Goal: Navigation & Orientation: Find specific page/section

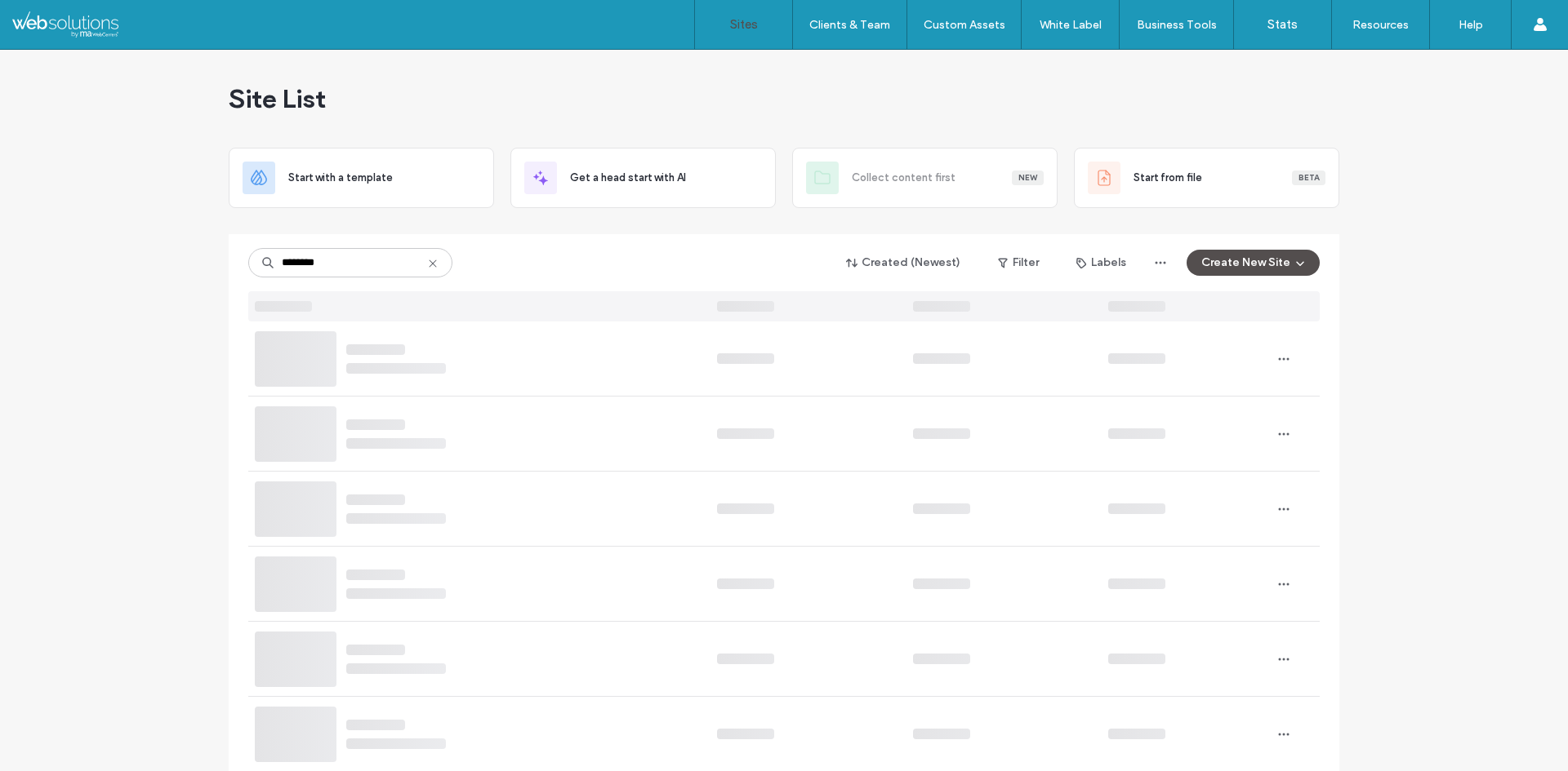
type input "********"
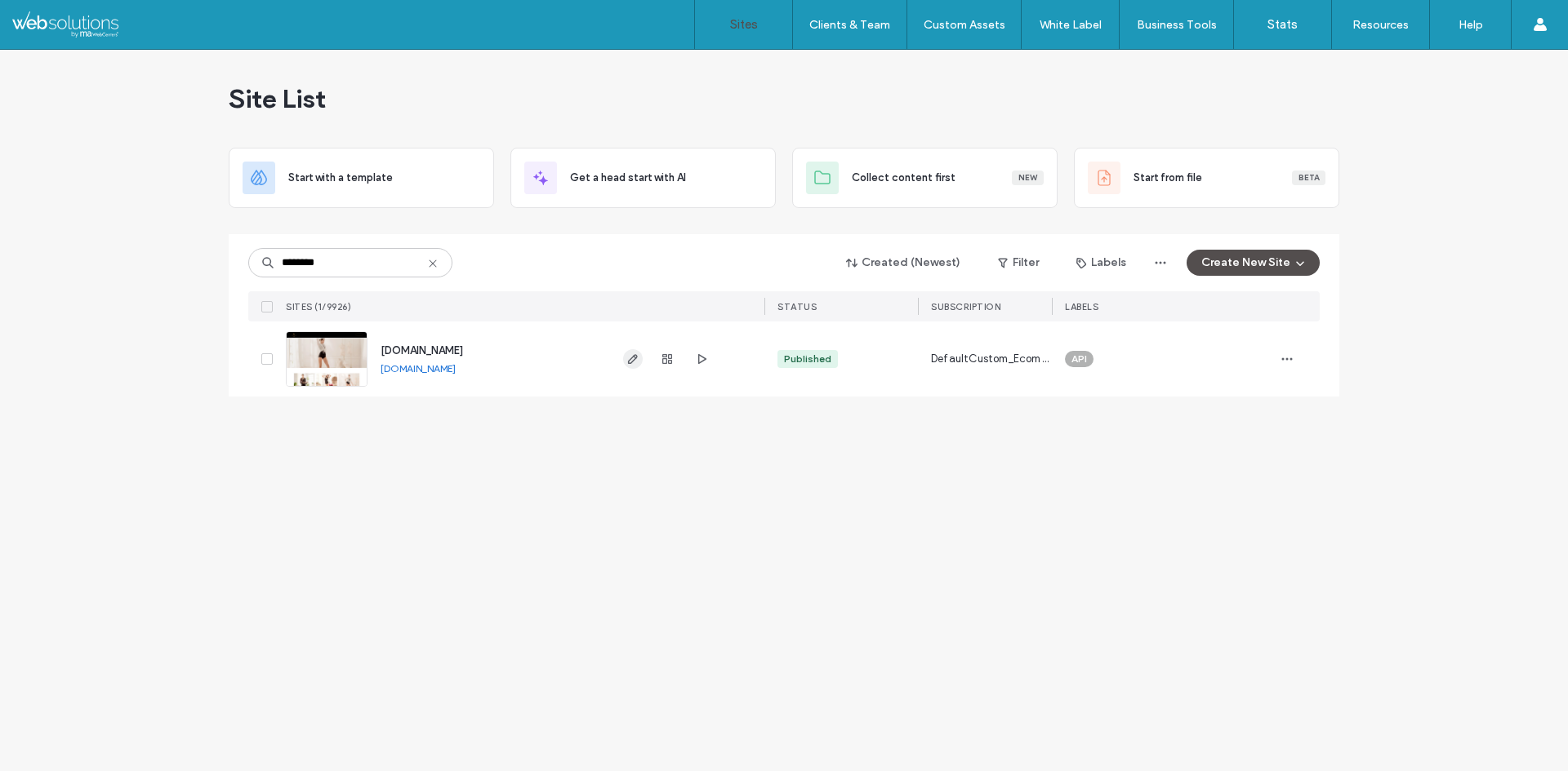
click at [630, 366] on span "button" at bounding box center [633, 359] width 19 height 19
type input "********"
click at [669, 365] on span "button" at bounding box center [667, 359] width 19 height 19
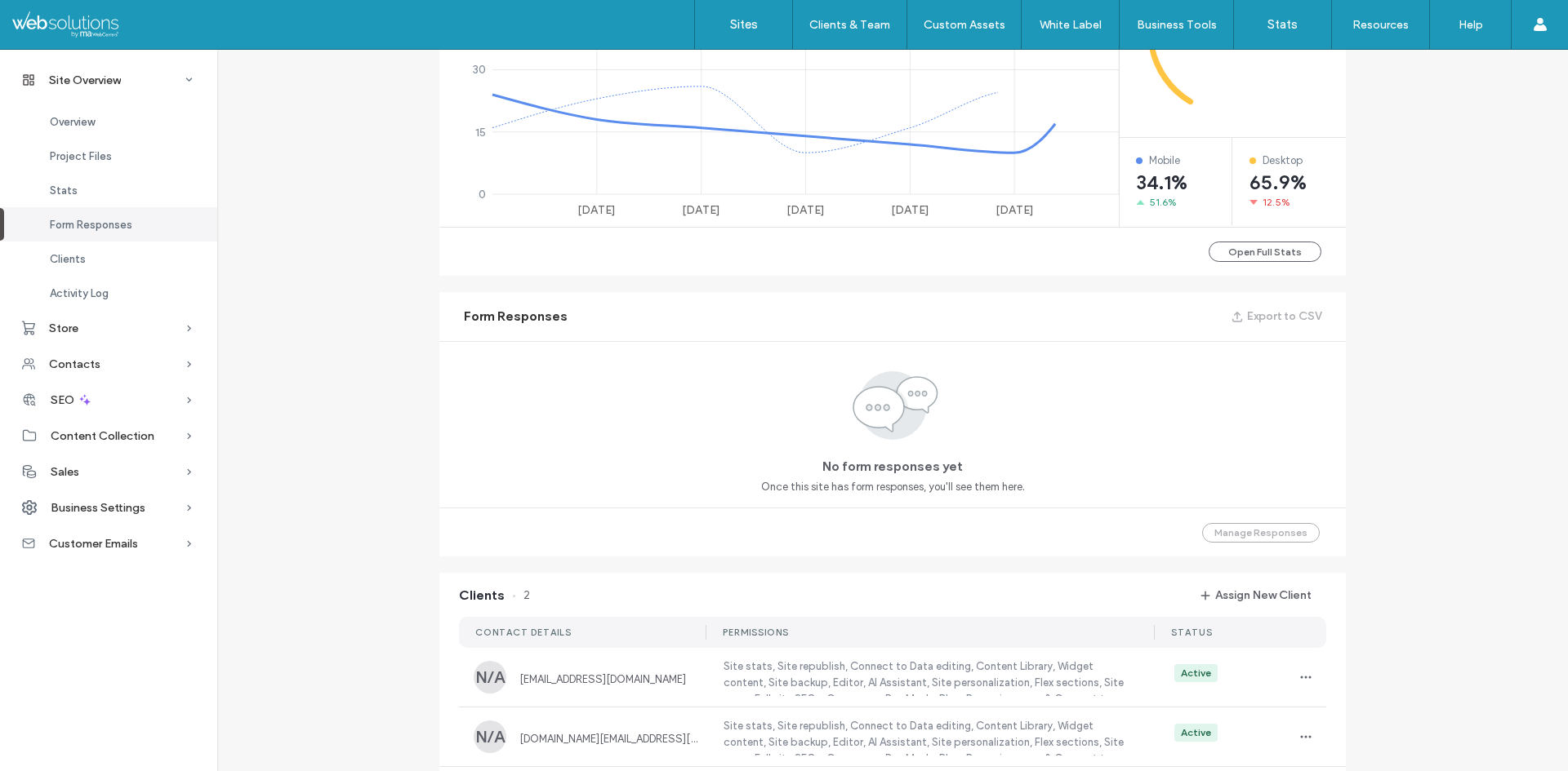
scroll to position [1143, 0]
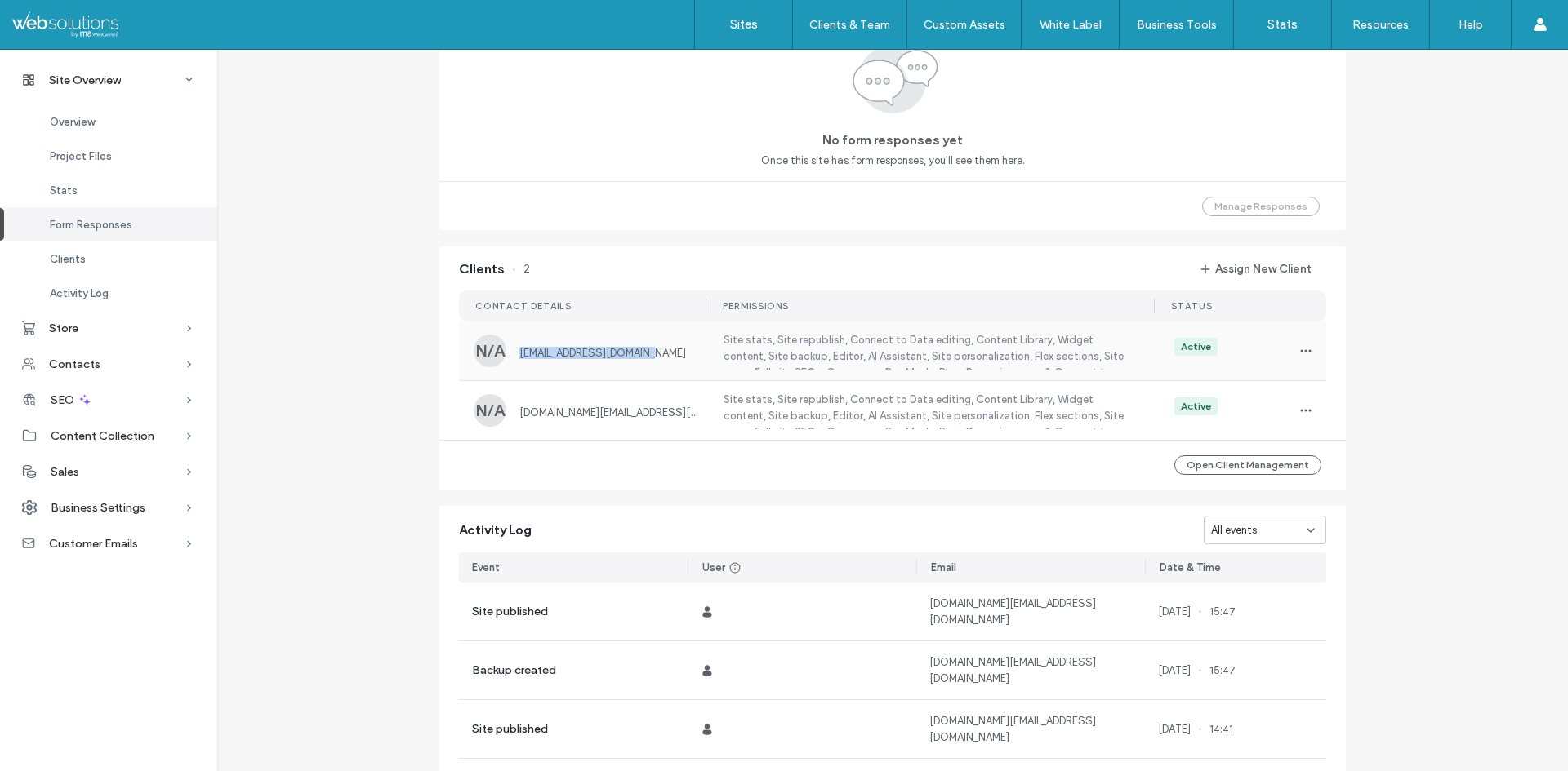
drag, startPoint x: 644, startPoint y: 356, endPoint x: 507, endPoint y: 355, distance: 137.0
click at [507, 355] on div "N/A silviachen118@gmail.com" at bounding box center [588, 351] width 229 height 33
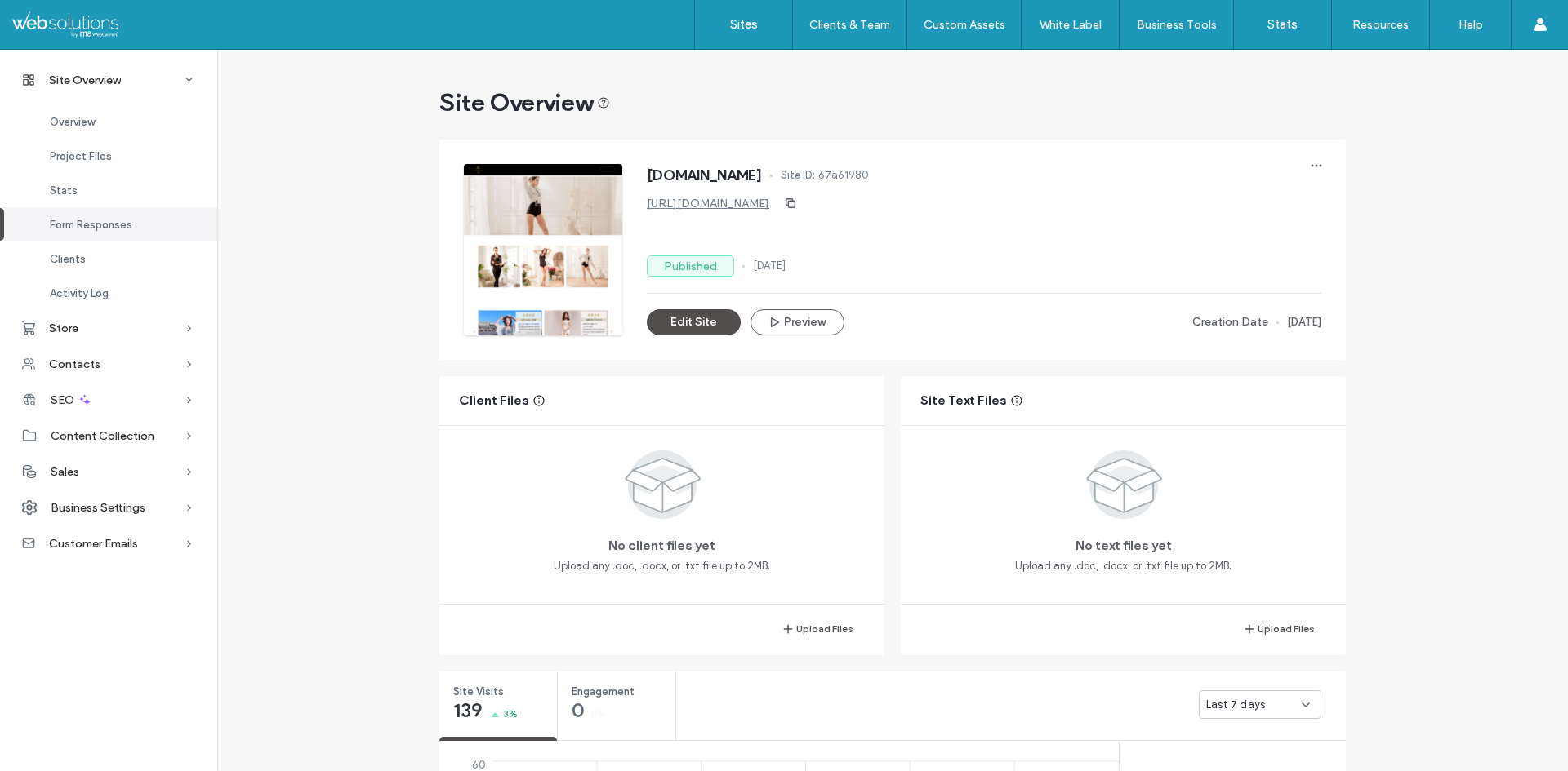
scroll to position [1050, 0]
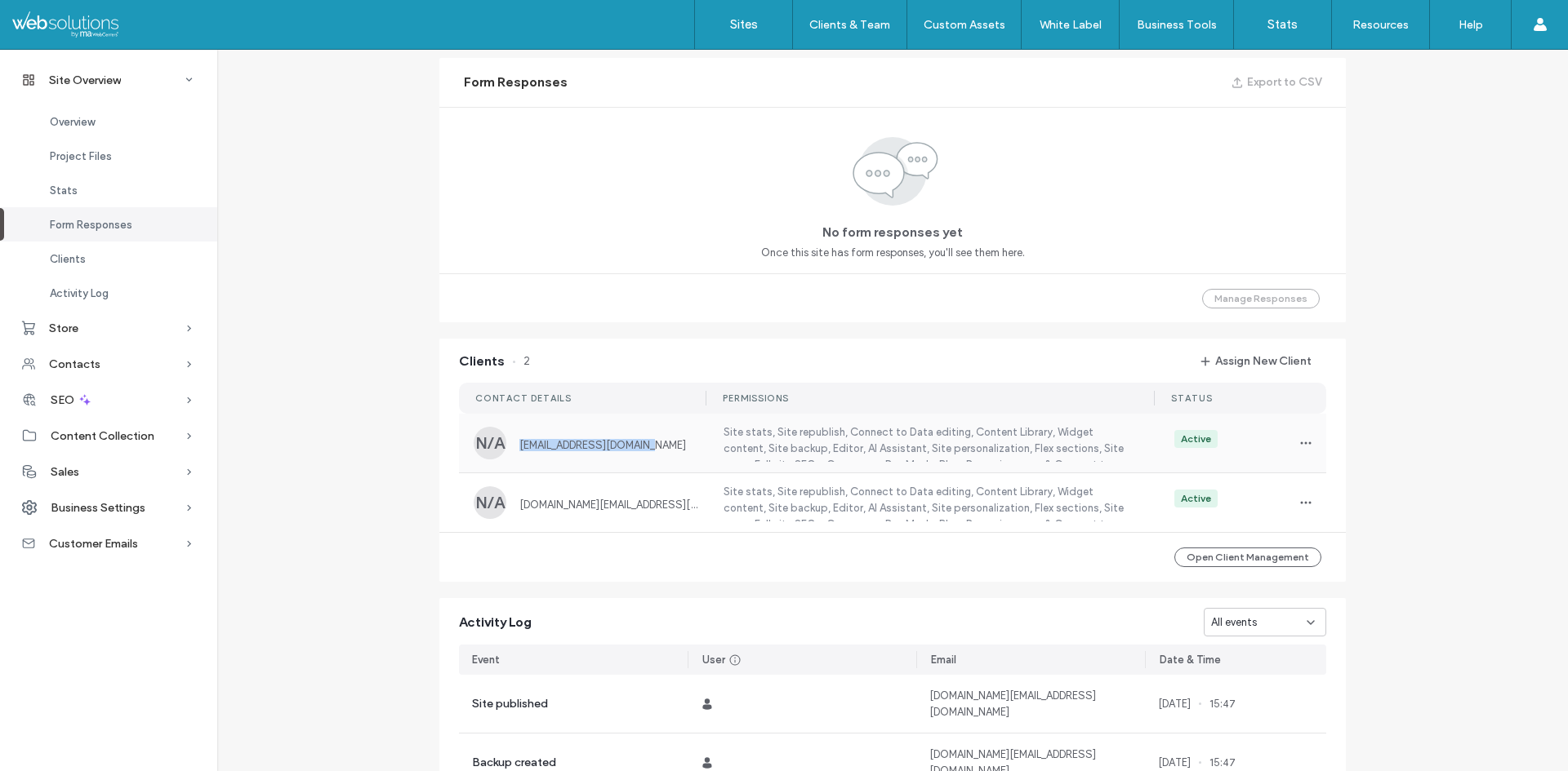
copy span "silviachen118@gmail.com"
drag, startPoint x: 645, startPoint y: 446, endPoint x: 385, endPoint y: 445, distance: 260.0
click at [385, 445] on div "Site Overview www.flowerkey.net Site ID: 67a61980 https://www.flowerkey.net Pub…" at bounding box center [892, 30] width 1350 height 2062
copy span "magic7.net@gmail.com"
drag, startPoint x: 648, startPoint y: 506, endPoint x: 352, endPoint y: 507, distance: 296.0
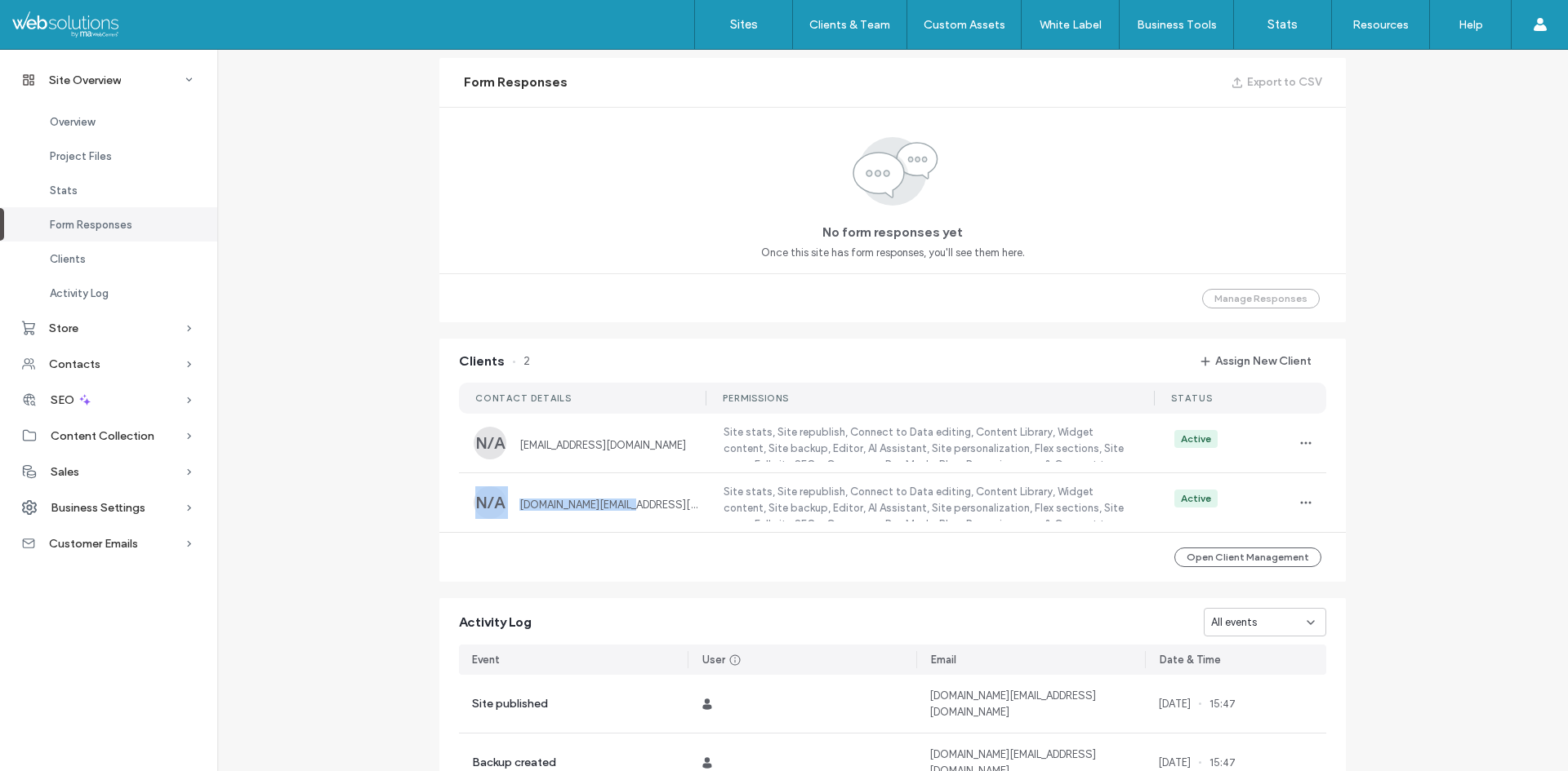
click at [357, 507] on div "Site Overview www.flowerkey.net Site ID: 67a61980 https://www.flowerkey.net Pub…" at bounding box center [892, 30] width 1350 height 2062
click at [352, 507] on div "Site Overview www.flowerkey.net Site ID: 67a61980 https://www.flowerkey.net Pub…" at bounding box center [892, 30] width 1350 height 2062
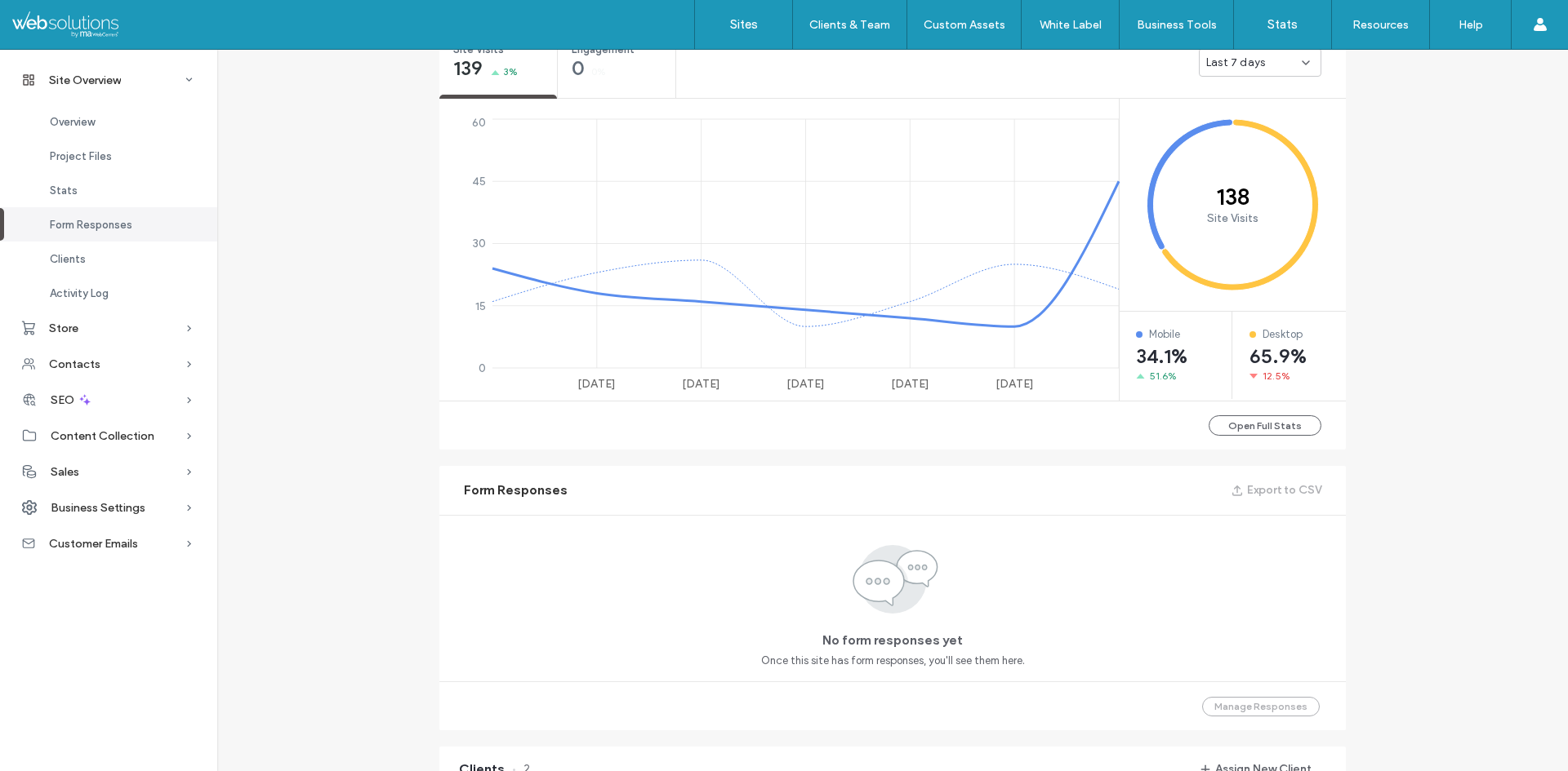
scroll to position [489, 0]
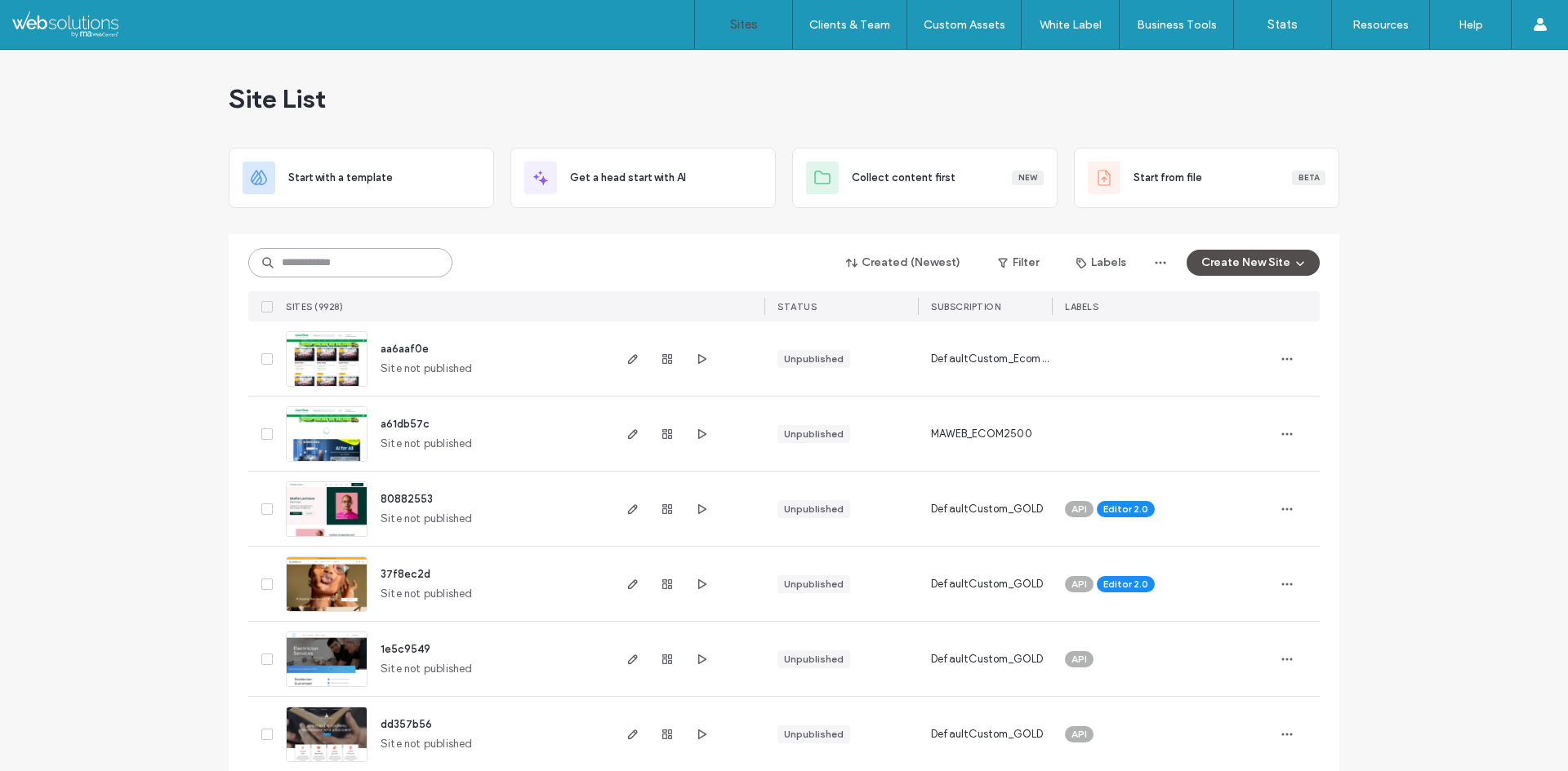
click at [358, 268] on input at bounding box center [350, 263] width 204 height 29
paste input "**********"
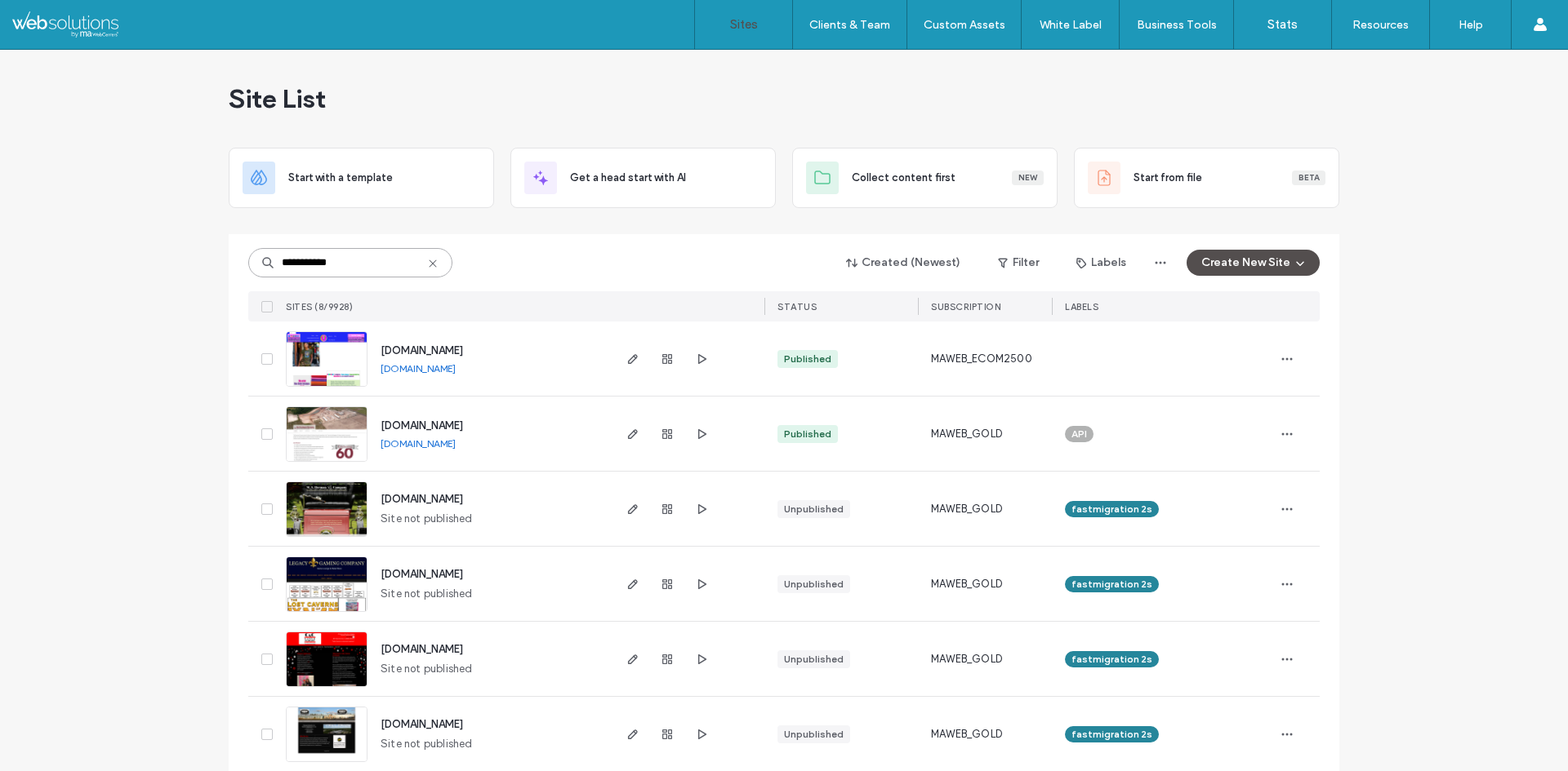
paste input
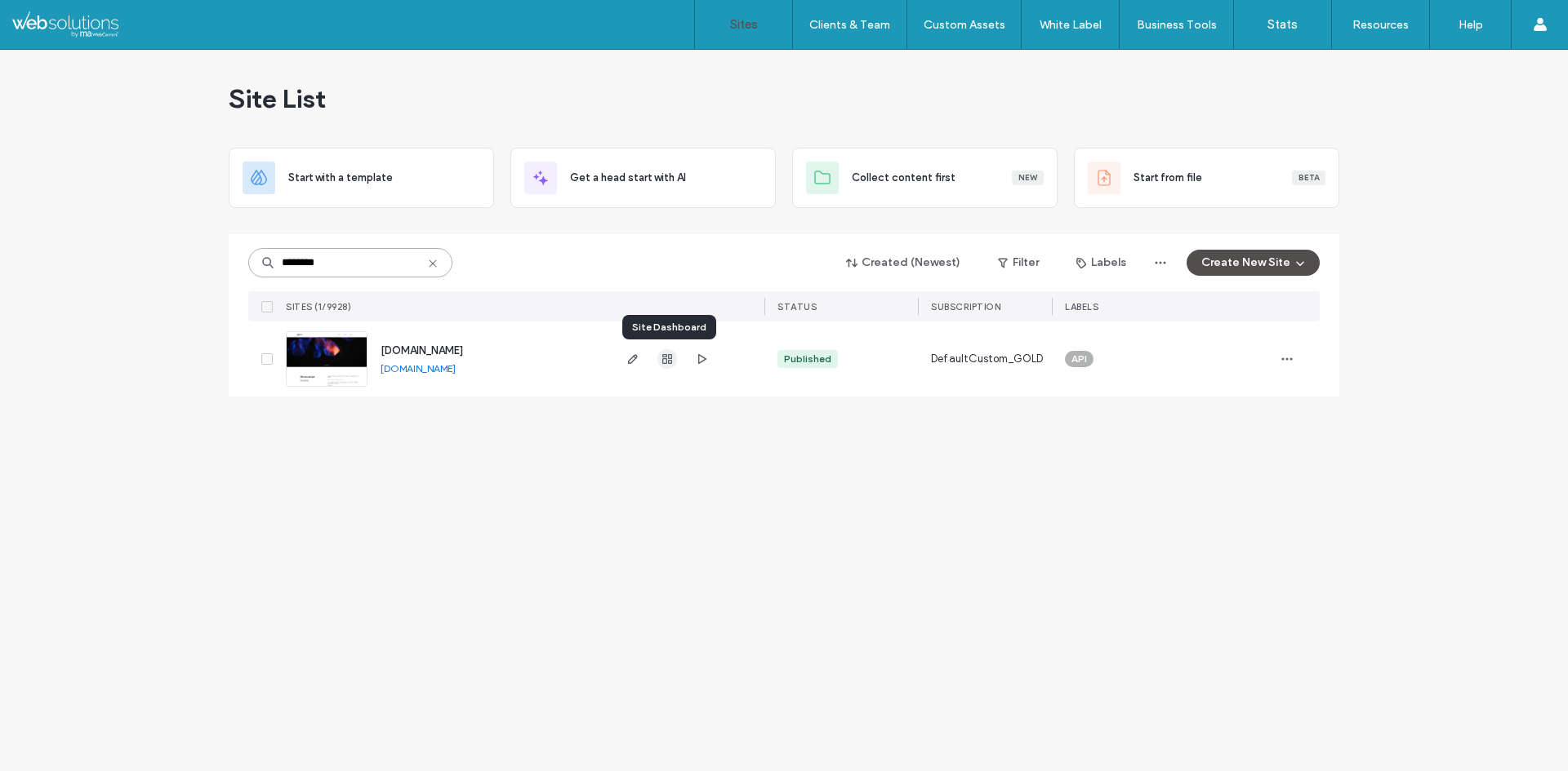
type input "********"
click at [670, 367] on span "button" at bounding box center [667, 359] width 19 height 19
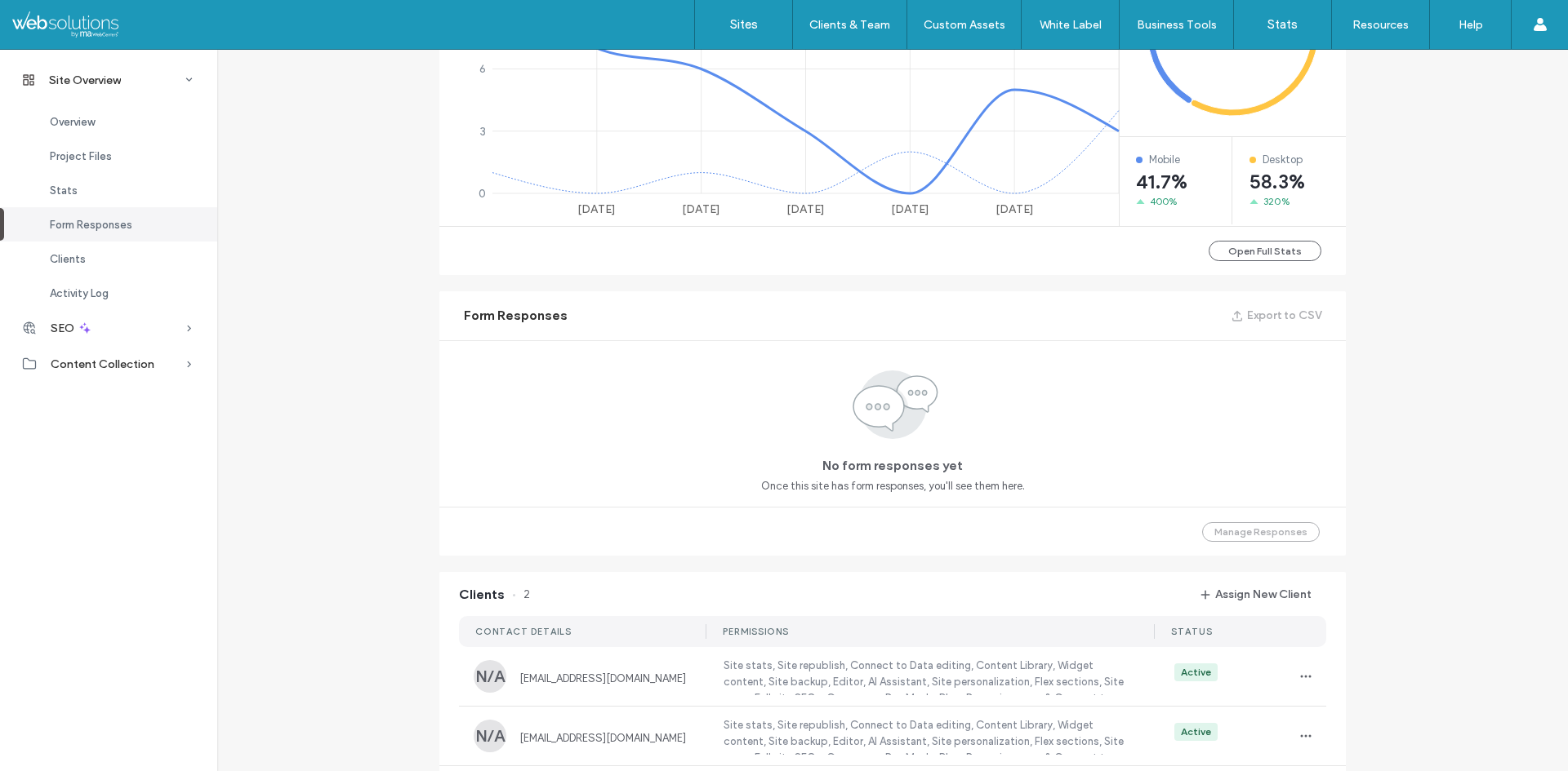
scroll to position [734, 0]
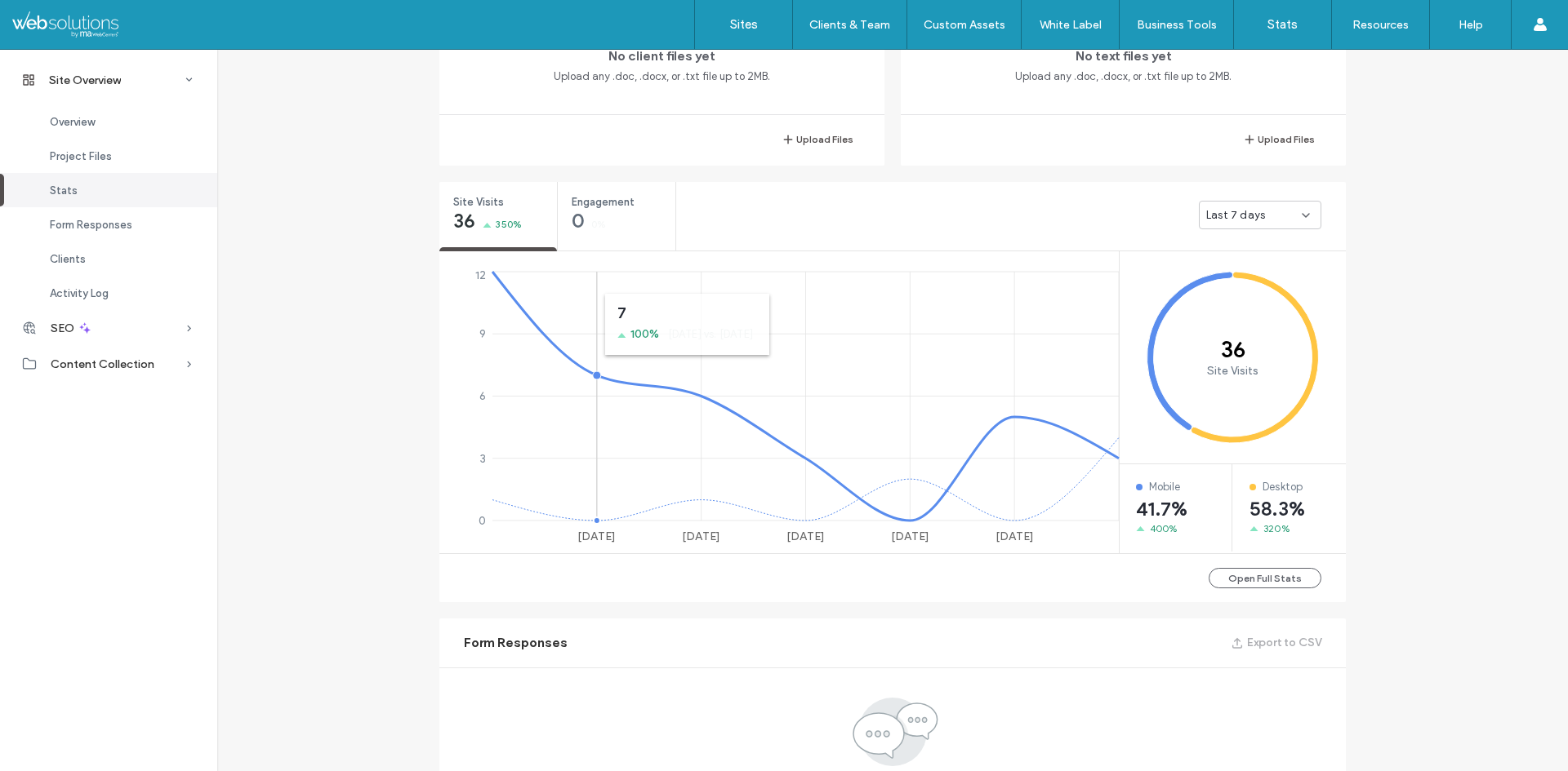
scroll to position [81, 0]
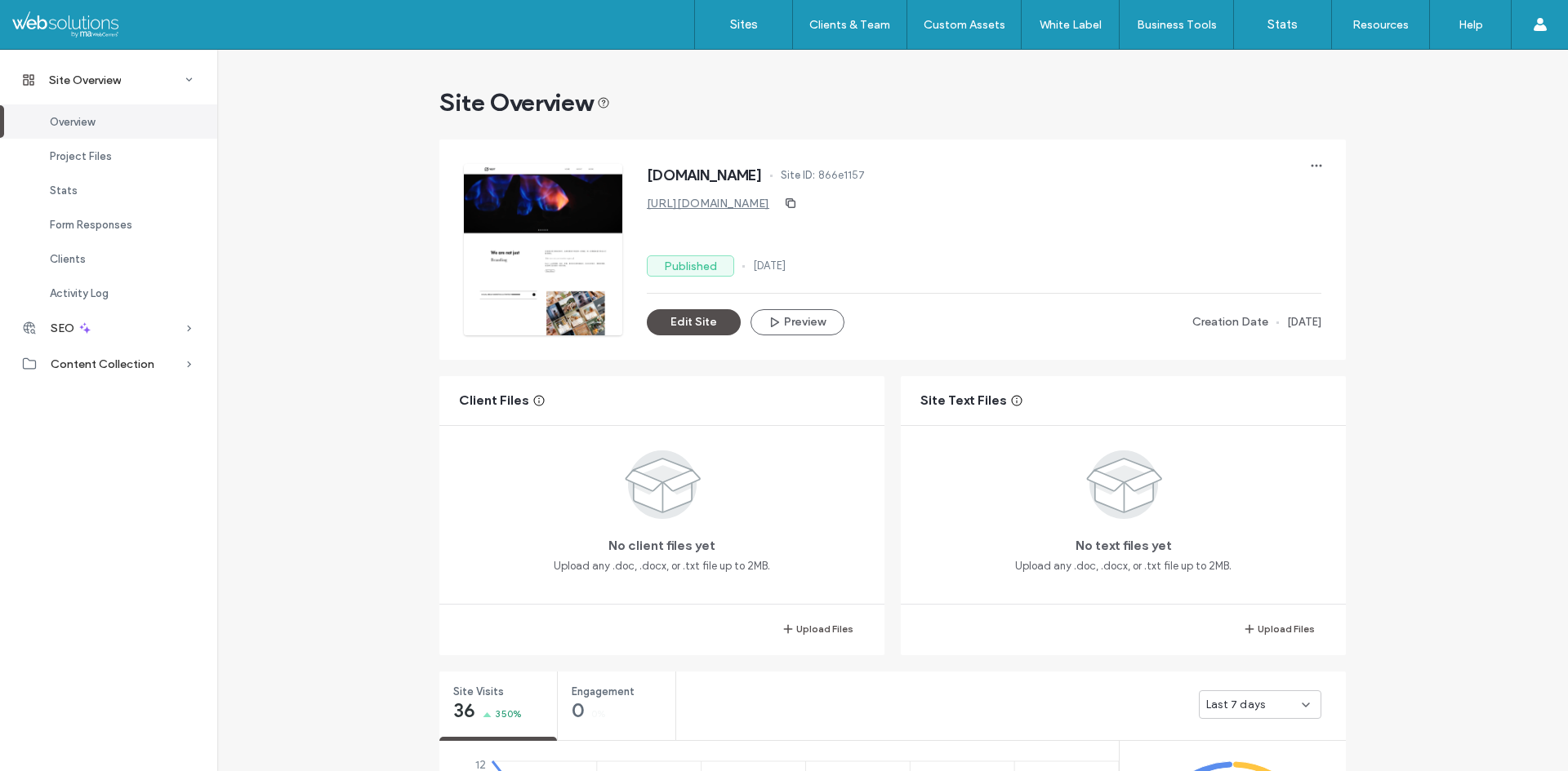
drag, startPoint x: 826, startPoint y: 205, endPoint x: 683, endPoint y: 204, distance: 143.0
click at [683, 204] on div "https://www.nestlabcreative.com" at bounding box center [711, 204] width 131 height 14
click at [797, 202] on icon "button" at bounding box center [791, 204] width 14 height 14
drag, startPoint x: 824, startPoint y: 203, endPoint x: 635, endPoint y: 212, distance: 189.2
click at [635, 212] on div "www.nestlabcreative.com Site ID: 866e1157 https://www.nestlabcreative.com Publi…" at bounding box center [892, 249] width 857 height 171
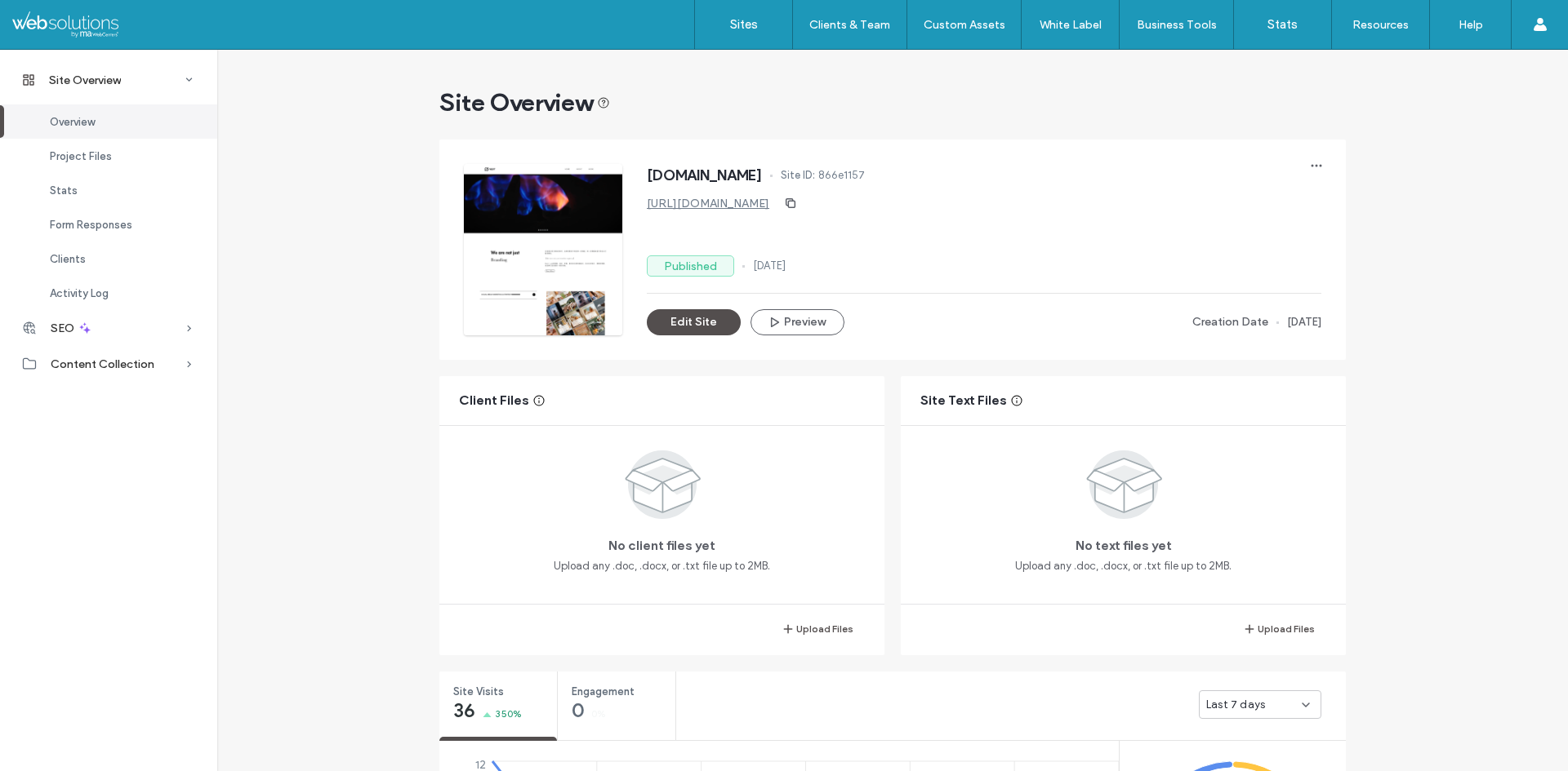
click at [66, 19] on div at bounding box center [105, 24] width 186 height 26
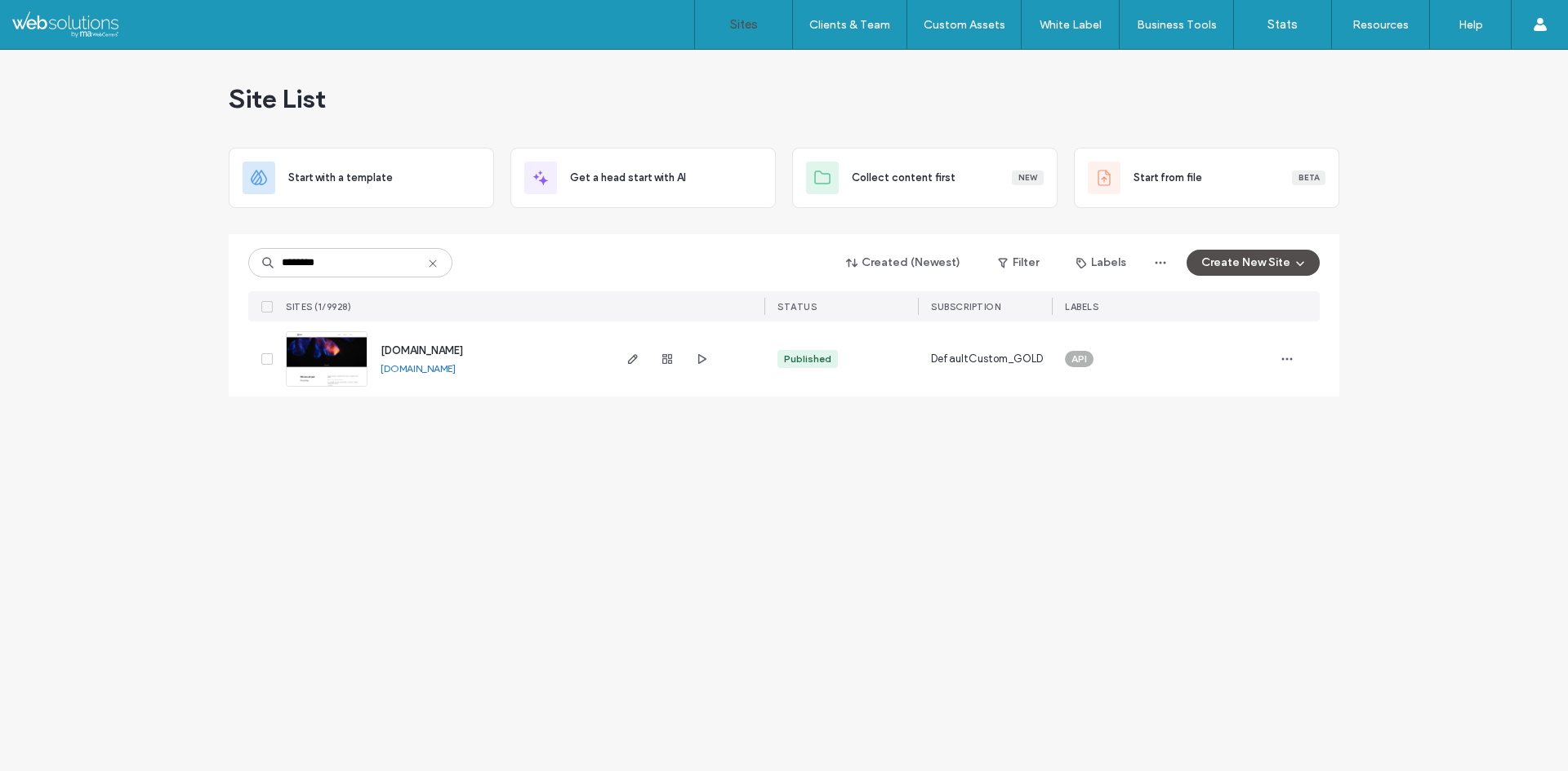
type input "********"
click at [163, 413] on div "Site List Start with a template Get a head start with AI Collect content first …" at bounding box center [784, 411] width 1568 height 722
drag, startPoint x: 373, startPoint y: 267, endPoint x: 266, endPoint y: 266, distance: 107.0
click at [266, 266] on div "********" at bounding box center [350, 263] width 204 height 29
copy span "[DOMAIN_NAME]"
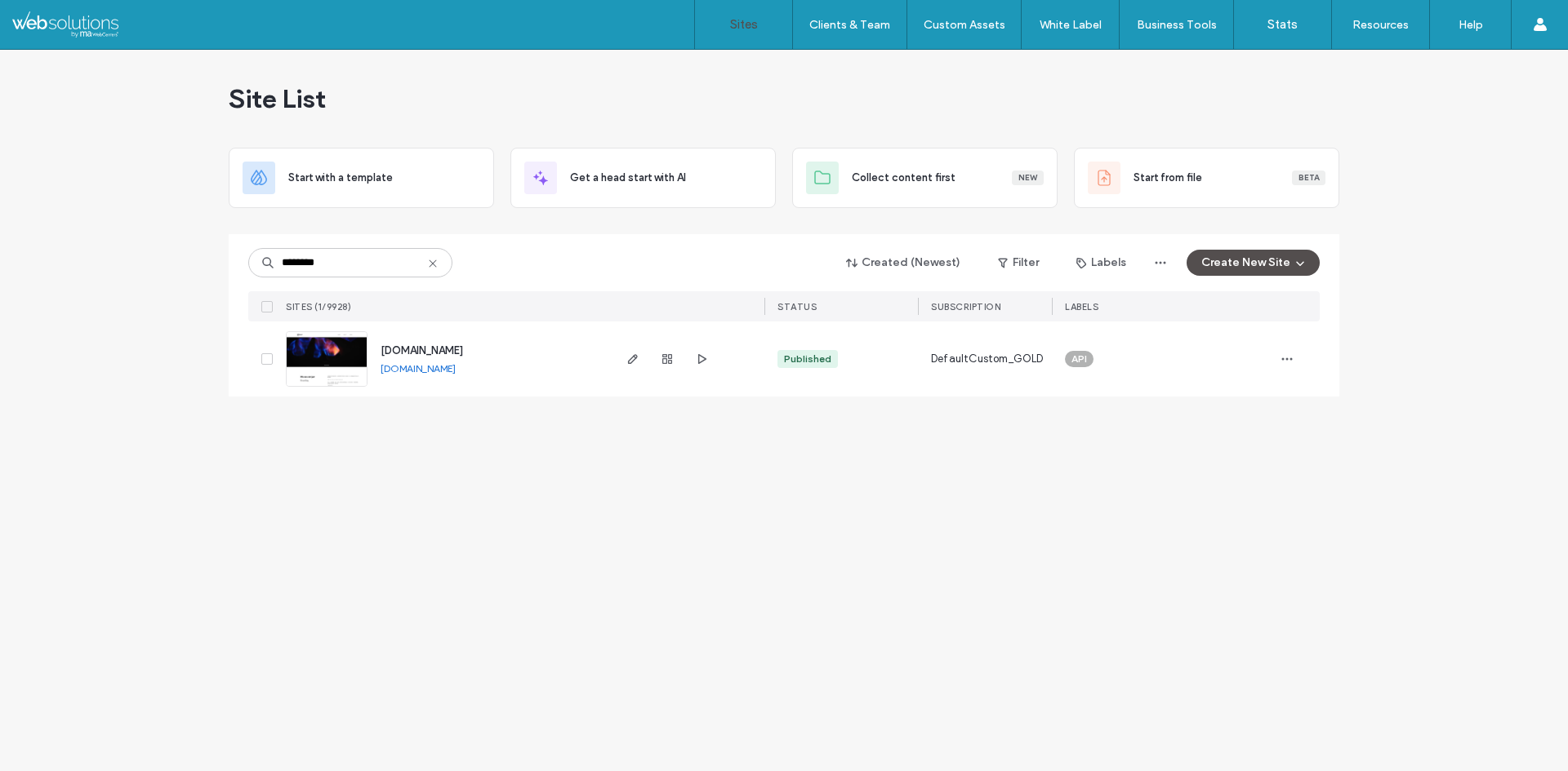
drag, startPoint x: 512, startPoint y: 357, endPoint x: 376, endPoint y: 439, distance: 158.8
click at [376, 439] on div "Site List Start with a template Get a head start with AI Collect content first …" at bounding box center [784, 411] width 1568 height 722
drag, startPoint x: 791, startPoint y: 679, endPoint x: 807, endPoint y: 659, distance: 25.6
click at [789, 675] on div "Site List Start with a template Get a head start with AI Collect content first …" at bounding box center [784, 411] width 1568 height 722
drag, startPoint x: 865, startPoint y: 654, endPoint x: 855, endPoint y: 655, distance: 10.0
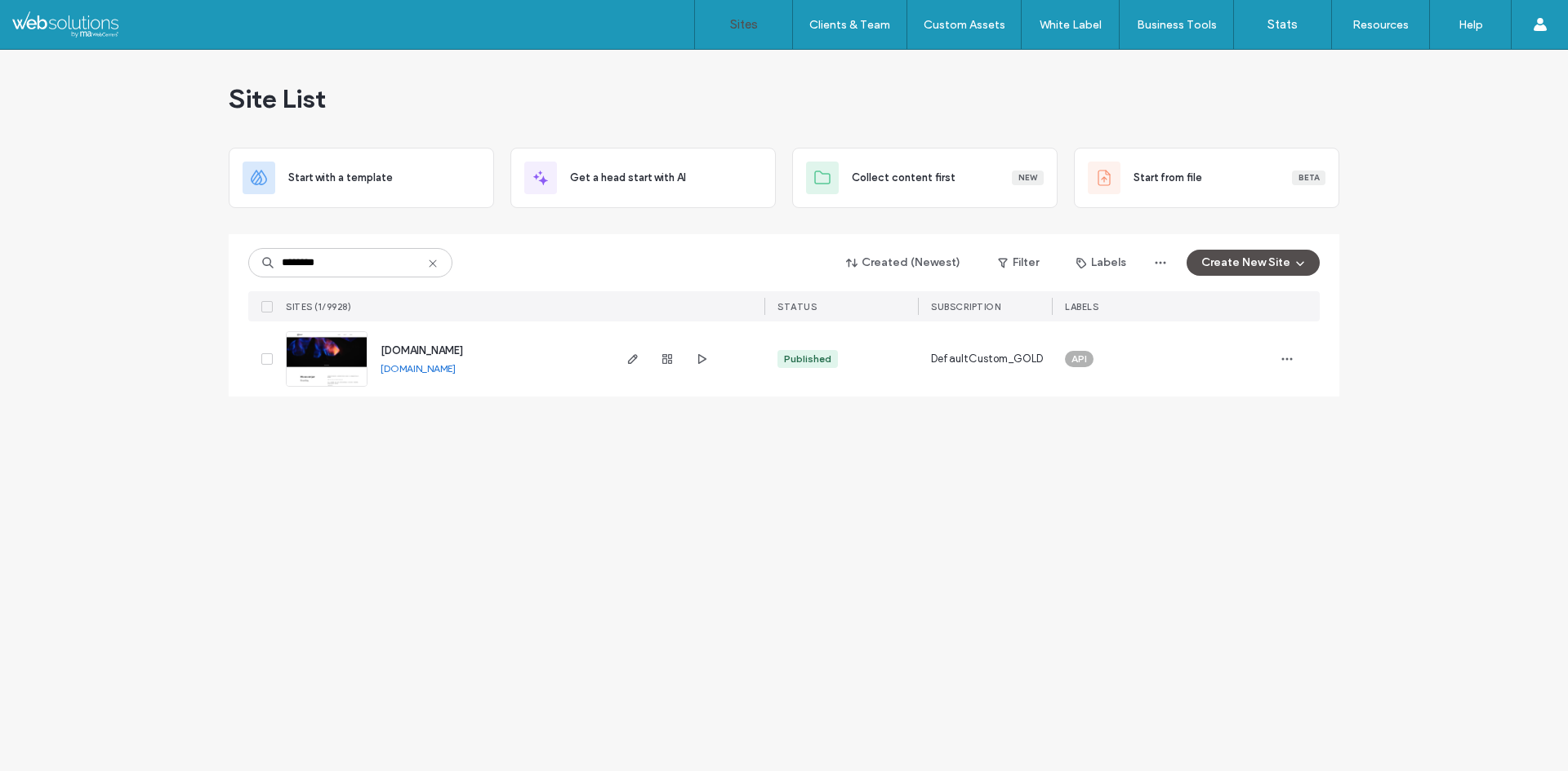
click at [861, 654] on div "Site List Start with a template Get a head start with AI Collect content first …" at bounding box center [784, 411] width 1568 height 722
